Goal: Task Accomplishment & Management: Manage account settings

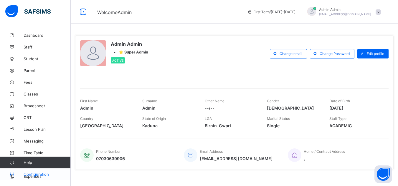
click at [40, 174] on span "Configuration" at bounding box center [47, 174] width 47 height 5
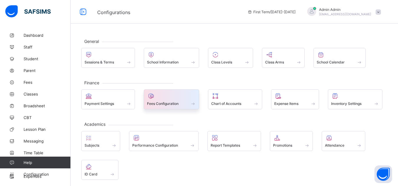
click at [169, 104] on span "Fees Configuration" at bounding box center [162, 104] width 31 height 4
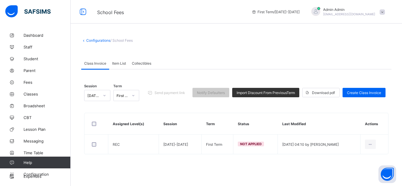
click at [124, 62] on span "Item List" at bounding box center [119, 63] width 14 height 4
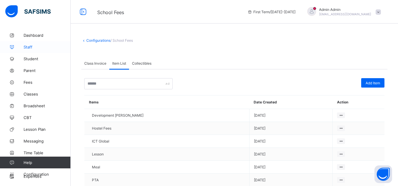
click at [31, 47] on span "Staff" at bounding box center [47, 47] width 47 height 5
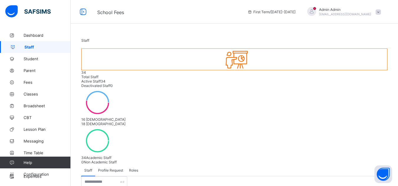
click at [134, 168] on span "Roles" at bounding box center [133, 170] width 9 height 4
click at [88, 168] on span "Staff" at bounding box center [88, 170] width 8 height 4
click at [106, 177] on input "text" at bounding box center [104, 182] width 46 height 11
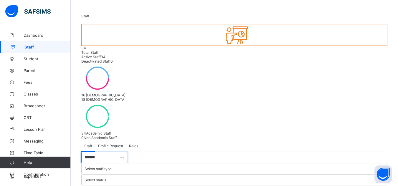
type input "*******"
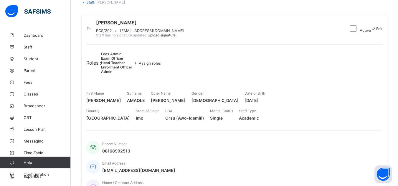
scroll to position [40, 0]
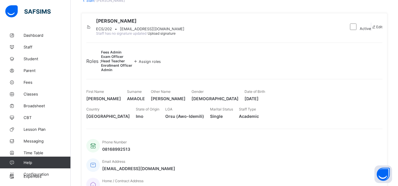
click at [161, 64] on span "Assign roles" at bounding box center [150, 61] width 22 height 4
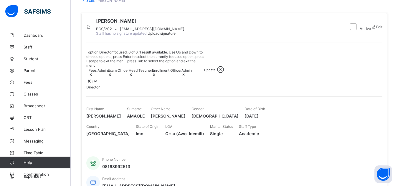
click at [97, 80] on icon at bounding box center [96, 81] width 4 height 2
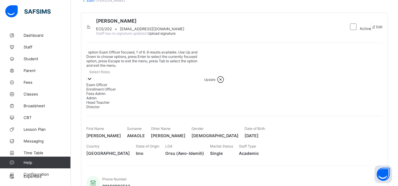
click at [109, 83] on div "Exam Officer" at bounding box center [145, 85] width 118 height 4
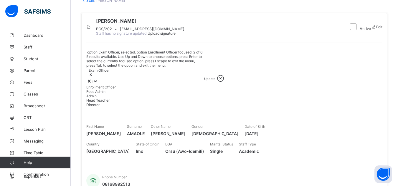
click at [112, 85] on div "Enrollment Officer" at bounding box center [145, 87] width 118 height 4
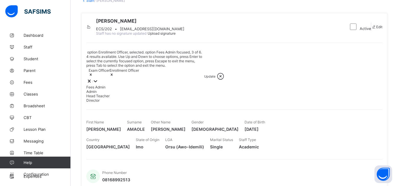
click at [107, 85] on div "Fees Admin" at bounding box center [145, 87] width 118 height 4
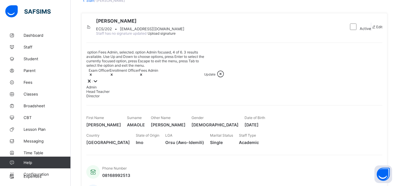
click at [107, 87] on div "Admin" at bounding box center [145, 87] width 118 height 4
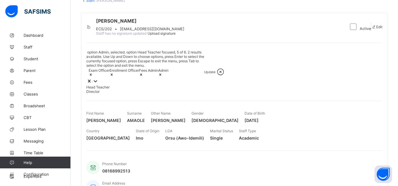
click at [116, 88] on div "Head Teacher" at bounding box center [145, 87] width 118 height 4
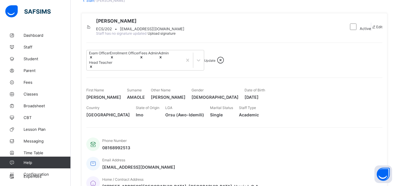
click at [215, 63] on span "Update" at bounding box center [209, 61] width 11 height 4
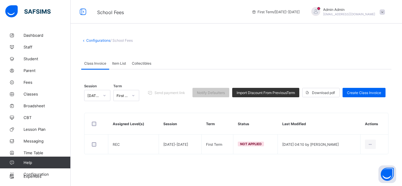
click at [121, 63] on span "Item List" at bounding box center [119, 63] width 14 height 4
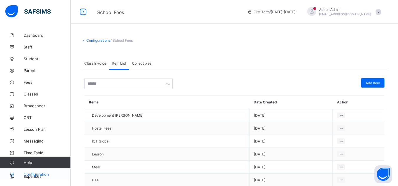
click at [40, 172] on span "Configuration" at bounding box center [47, 174] width 47 height 5
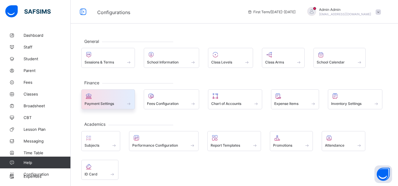
click at [109, 106] on div "Payment Settings" at bounding box center [107, 103] width 47 height 5
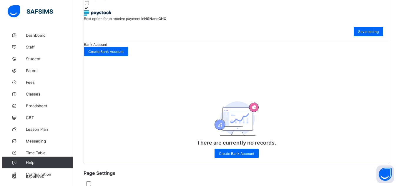
scroll to position [224, 0]
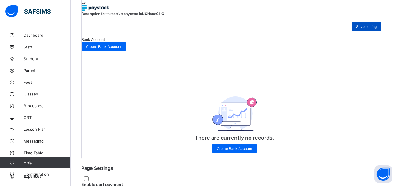
click at [358, 29] on span "Save setting" at bounding box center [366, 26] width 21 height 4
click at [121, 49] on span "Create Bank Account" at bounding box center [103, 46] width 35 height 4
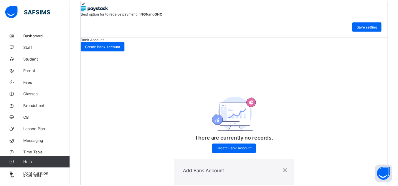
scroll to position [55, 0]
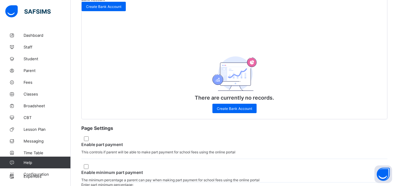
scroll to position [264, 0]
click at [41, 174] on span "Configuration" at bounding box center [47, 174] width 47 height 5
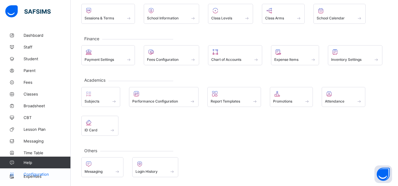
scroll to position [44, 0]
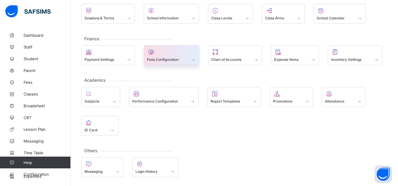
click at [169, 60] on span "Fees Configuration" at bounding box center [162, 59] width 31 height 4
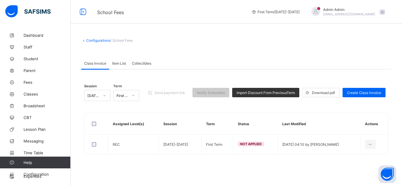
click at [121, 61] on span "Item List" at bounding box center [119, 63] width 14 height 4
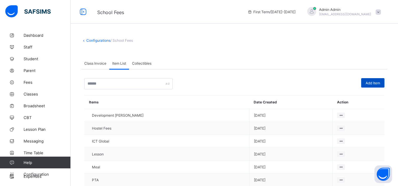
click at [375, 82] on span "Add Item" at bounding box center [372, 83] width 14 height 4
click at [35, 174] on span "Configuration" at bounding box center [47, 174] width 47 height 5
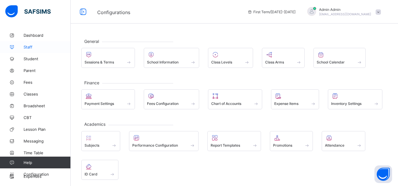
click at [28, 48] on span "Staff" at bounding box center [47, 47] width 47 height 5
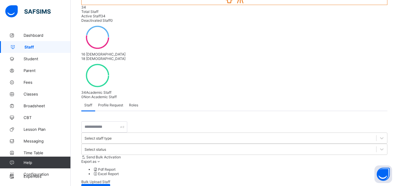
scroll to position [66, 0]
click at [134, 103] on span "Roles" at bounding box center [133, 105] width 9 height 4
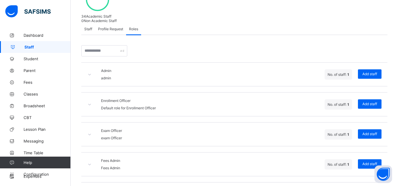
scroll to position [141, 0]
click at [91, 163] on icon at bounding box center [89, 165] width 5 height 4
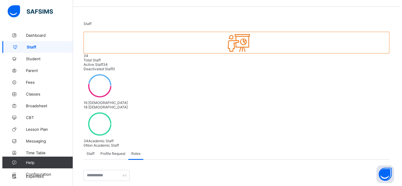
scroll to position [0, 0]
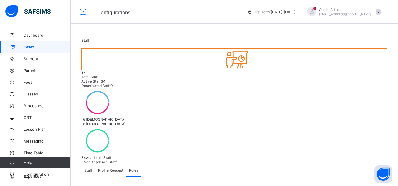
click at [380, 14] on span at bounding box center [377, 11] width 5 height 5
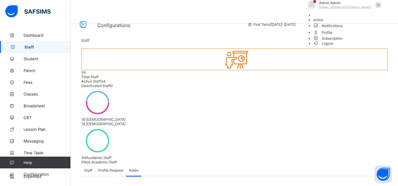
click at [333, 46] on span "Logout" at bounding box center [323, 43] width 20 height 6
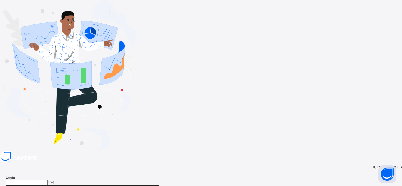
type input "**********"
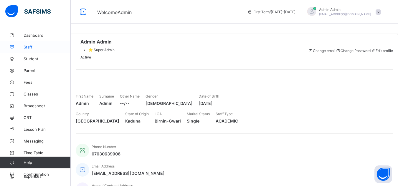
click at [29, 49] on span "Staff" at bounding box center [47, 47] width 47 height 5
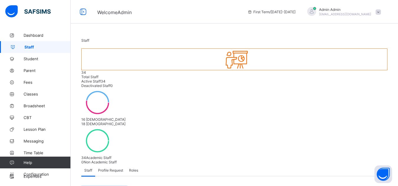
type input "********"
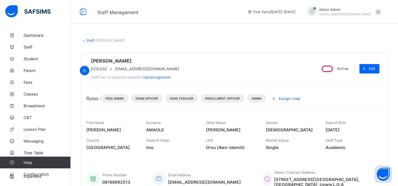
click at [158, 71] on span "[EMAIL_ADDRESS][DOMAIN_NAME]" at bounding box center [147, 69] width 64 height 4
copy span "[EMAIL_ADDRESS][DOMAIN_NAME]"
click at [380, 15] on div "Admin Admin nelu.akejellu+385@flexisaf.com" at bounding box center [342, 12] width 82 height 10
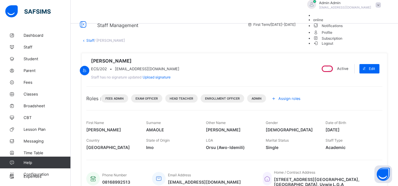
click at [333, 46] on span "Logout" at bounding box center [323, 43] width 20 height 6
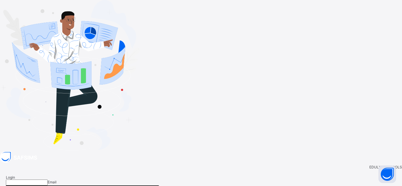
type input "**********"
click at [246, 165] on div "EDULYN SCHOOLS" at bounding box center [201, 167] width 402 height 4
